Goal: Check status: Check status

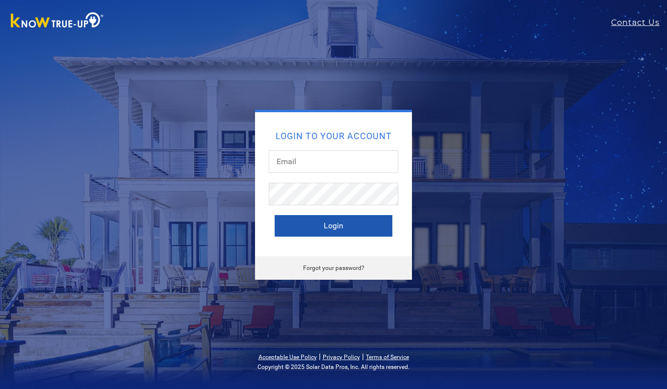
type input "[EMAIL_ADDRESS][DOMAIN_NAME]"
click at [342, 230] on button "Login" at bounding box center [333, 226] width 118 height 22
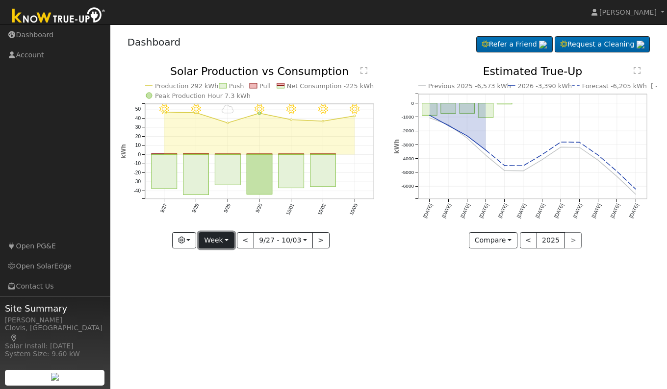
click at [219, 240] on button "Week" at bounding box center [217, 240] width 36 height 17
click at [219, 261] on link "Day" at bounding box center [233, 261] width 68 height 14
type input "2025-10-03"
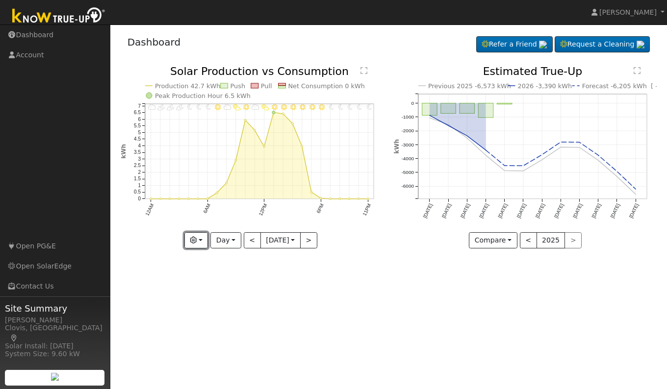
click at [196, 241] on icon "button" at bounding box center [193, 240] width 7 height 7
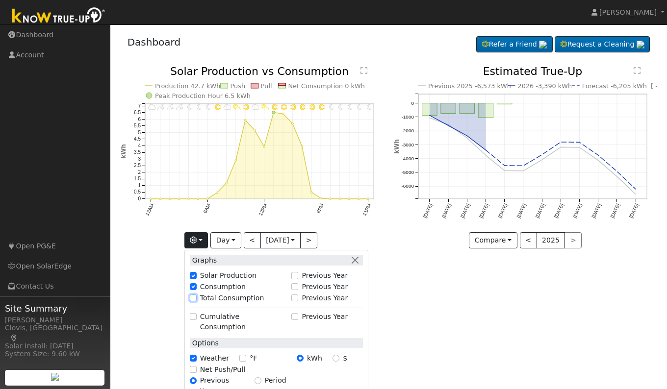
click at [192, 299] on input "Total Consumption" at bounding box center [193, 298] width 7 height 7
checkbox input "true"
click at [429, 298] on div "User Profile First name Last name Email Email Notifications No Emails No Emails…" at bounding box center [388, 207] width 556 height 365
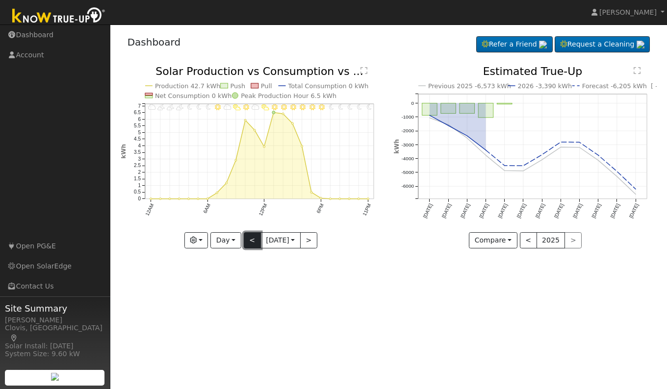
click at [248, 241] on button "<" at bounding box center [252, 240] width 17 height 17
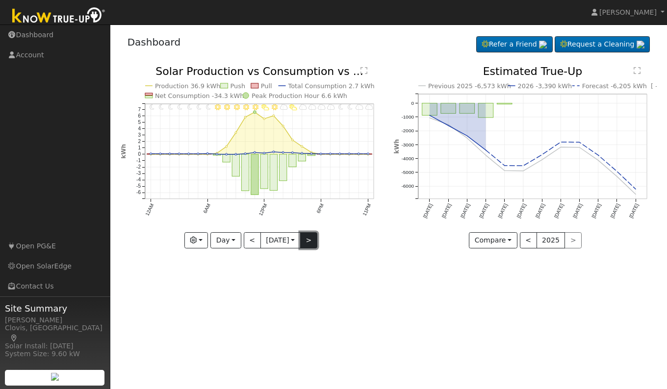
click at [315, 245] on button ">" at bounding box center [308, 240] width 17 height 17
type input "2025-10-03"
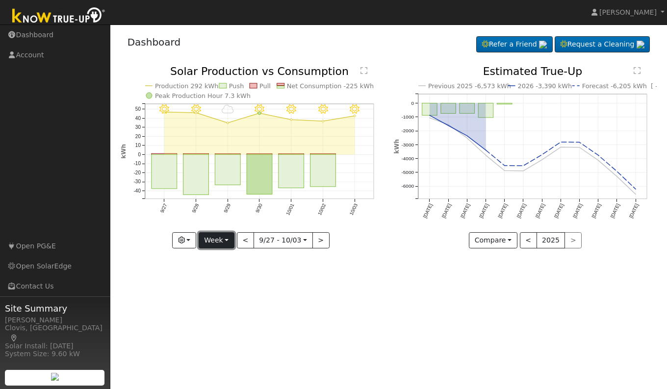
click at [215, 240] on button "Week" at bounding box center [217, 240] width 36 height 17
click at [216, 258] on link "Day" at bounding box center [233, 261] width 68 height 14
type input "2025-10-03"
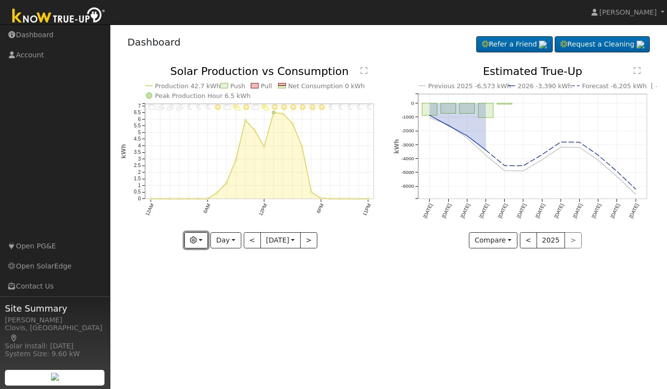
click at [196, 242] on button "button" at bounding box center [196, 240] width 24 height 17
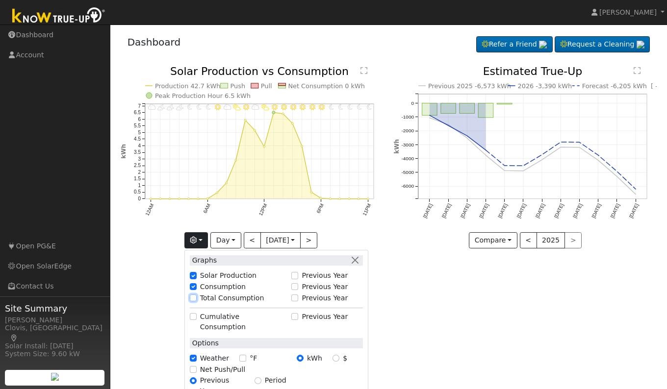
click at [194, 295] on input "Total Consumption" at bounding box center [193, 298] width 7 height 7
checkbox input "true"
click at [447, 324] on div "User Profile First name Last name Email Email Notifications No Emails No Emails…" at bounding box center [388, 207] width 556 height 365
